Goal: Transaction & Acquisition: Book appointment/travel/reservation

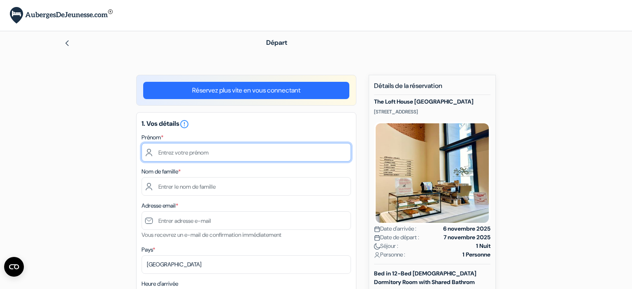
click at [176, 152] on input "text" at bounding box center [246, 152] width 209 height 19
type input "Violette"
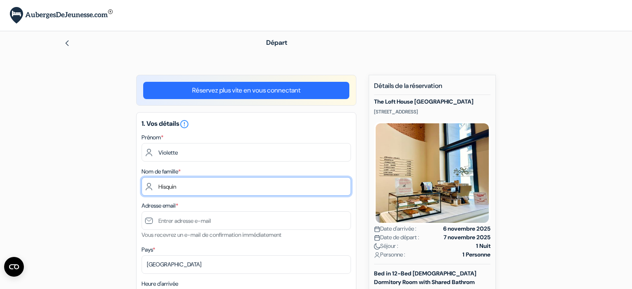
type input "Hisquin"
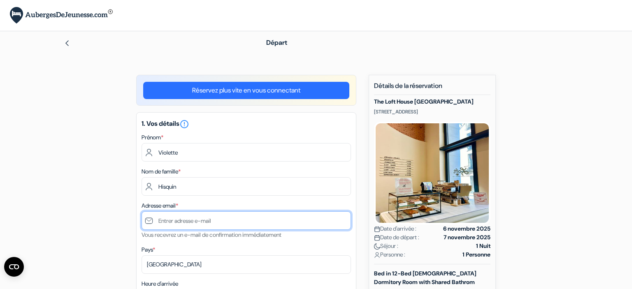
click at [194, 222] on input "text" at bounding box center [246, 221] width 209 height 19
type input "v"
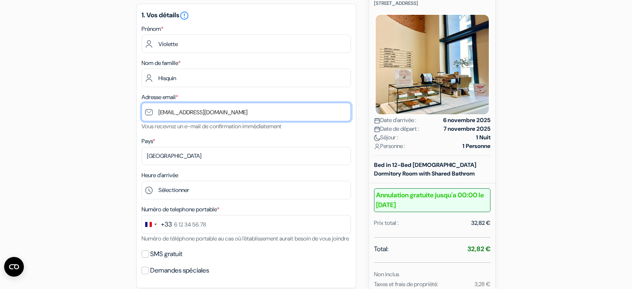
scroll to position [113, 0]
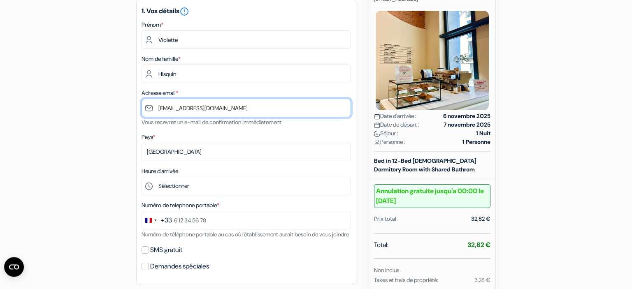
type input "[EMAIL_ADDRESS][DOMAIN_NAME]"
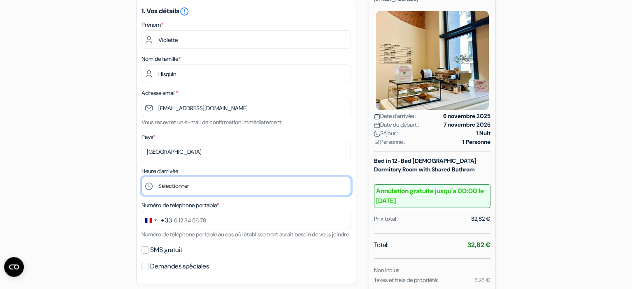
click at [142, 177] on select "Sélectionner 15:00 16:00 17:00 18:00 19:00 20:00 21:00 22:00 23:00 0:00" at bounding box center [246, 186] width 209 height 19
select select "22"
click option "22:00" at bounding box center [0, 0] width 0 height 0
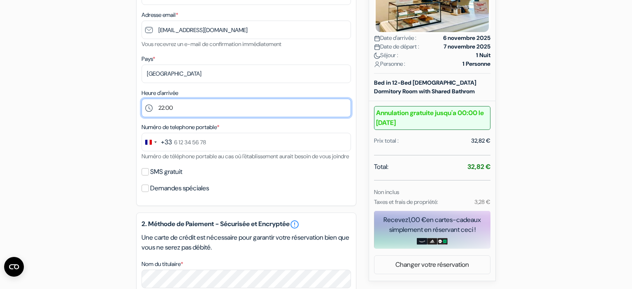
scroll to position [193, 0]
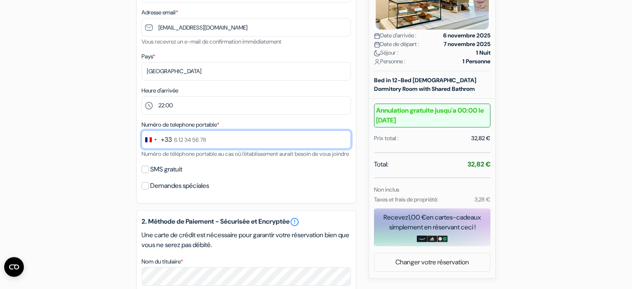
click at [179, 139] on input "text" at bounding box center [246, 139] width 209 height 19
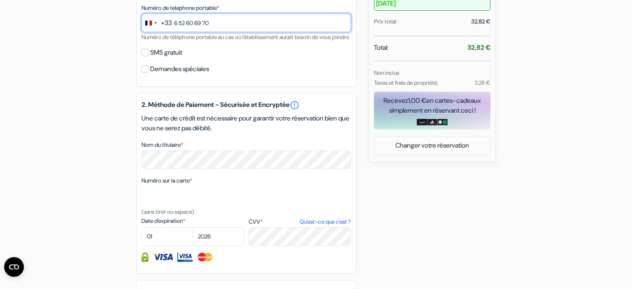
scroll to position [352, 0]
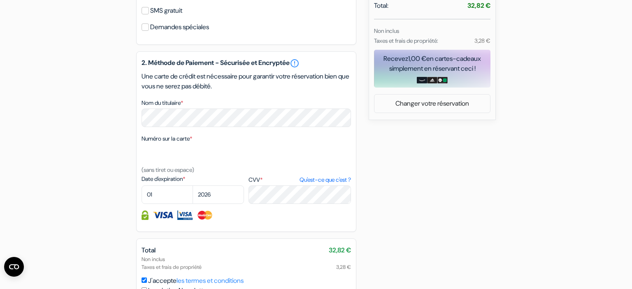
type input "6 52 60 69 70"
click at [142, 186] on select "01 02 03 04 05 06 07 08 09 10 11 12" at bounding box center [167, 195] width 51 height 19
select select "06"
click option "06" at bounding box center [0, 0] width 0 height 0
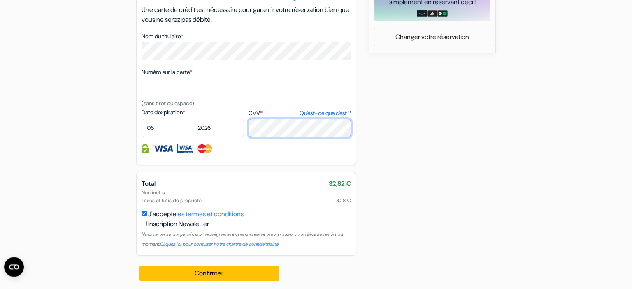
scroll to position [431, 0]
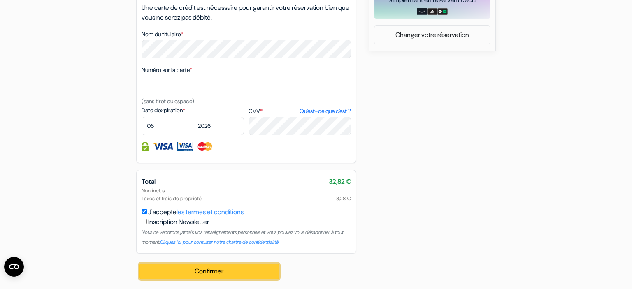
click at [196, 271] on button "Confirmer Loading..." at bounding box center [210, 272] width 140 height 16
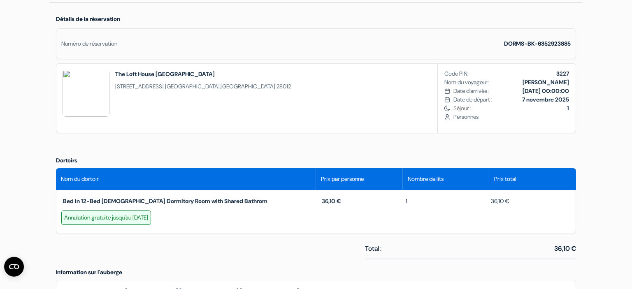
scroll to position [224, 0]
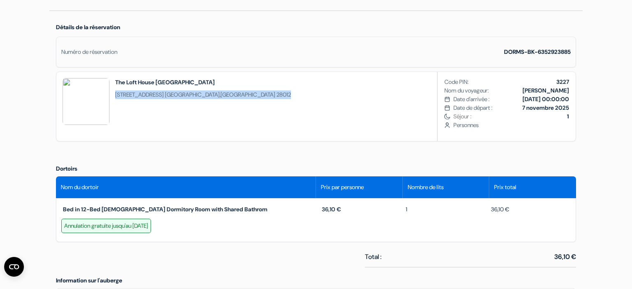
drag, startPoint x: 236, startPoint y: 93, endPoint x: 116, endPoint y: 95, distance: 120.2
click at [116, 95] on div "The Loft House [GEOGRAPHIC_DATA] [STREET_ADDRESS]" at bounding box center [176, 106] width 241 height 69
copy span "[STREET_ADDRESS]"
